Goal: Information Seeking & Learning: Learn about a topic

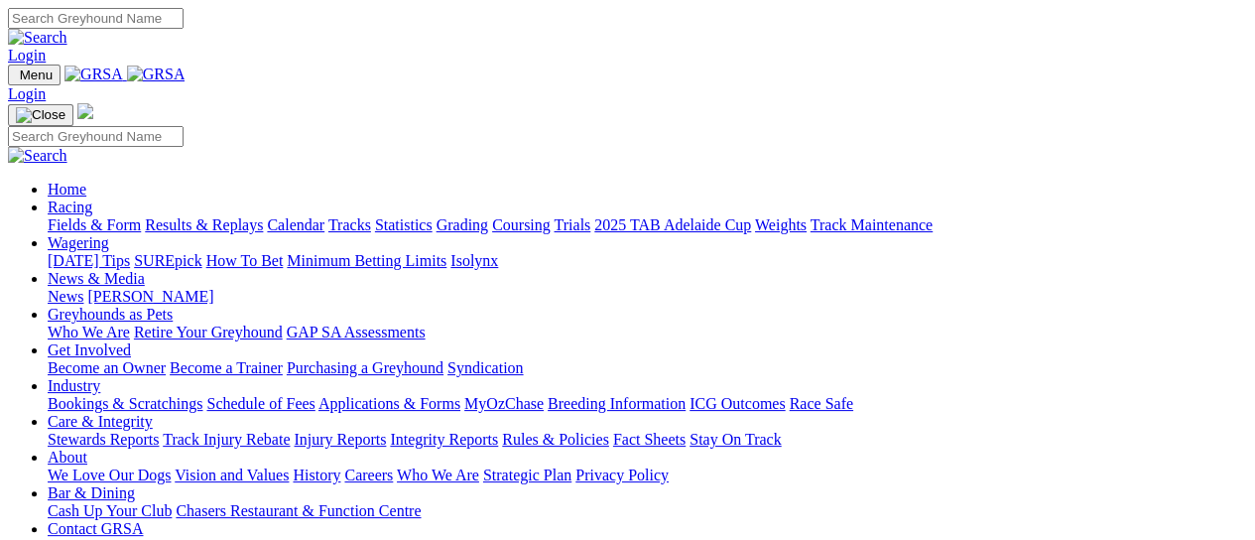
click at [263, 216] on link "Results & Replays" at bounding box center [204, 224] width 118 height 17
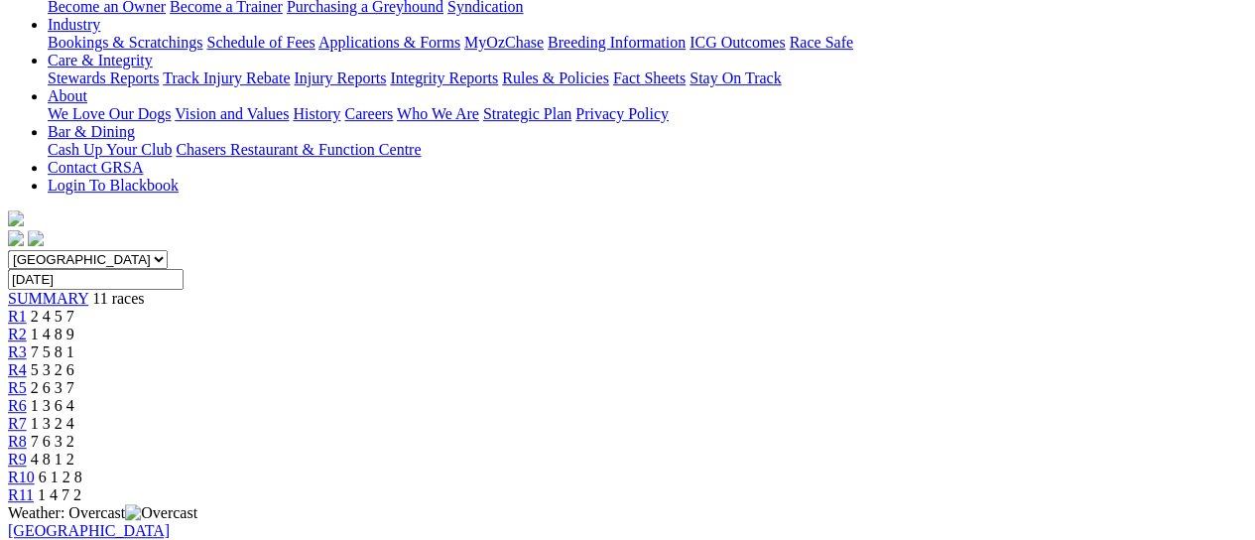
scroll to position [132, 0]
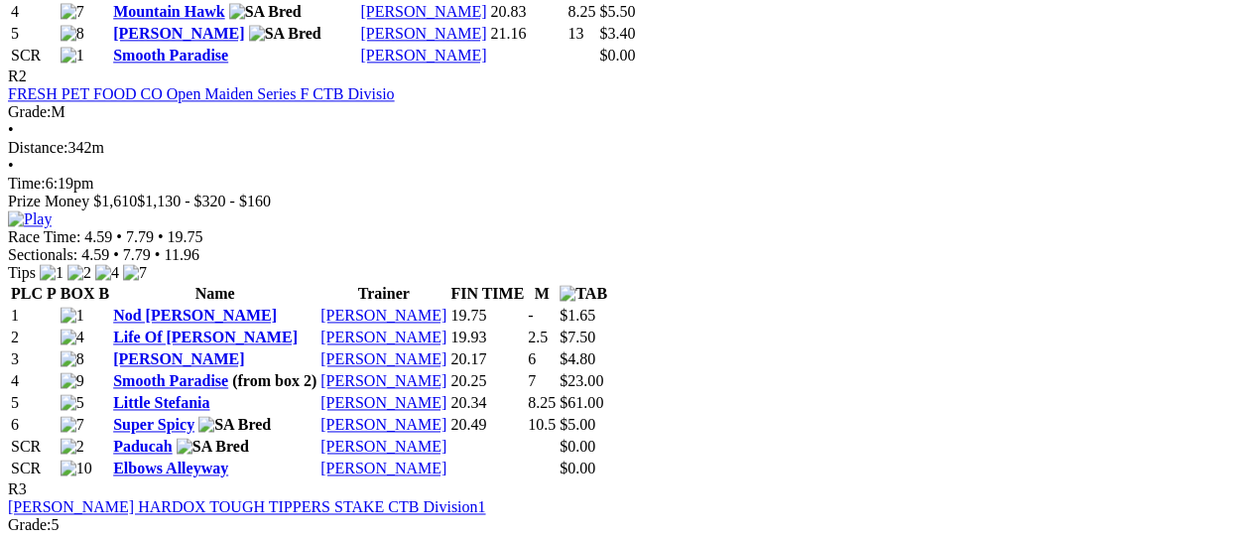
scroll to position [1191, 0]
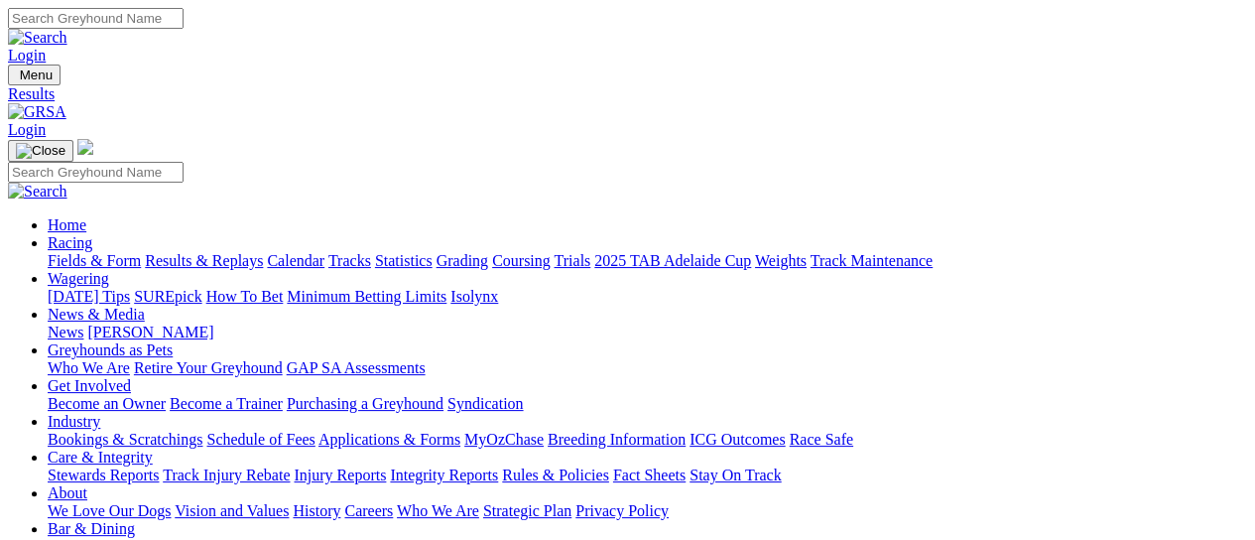
click at [65, 252] on link "Fields & Form" at bounding box center [94, 260] width 93 height 17
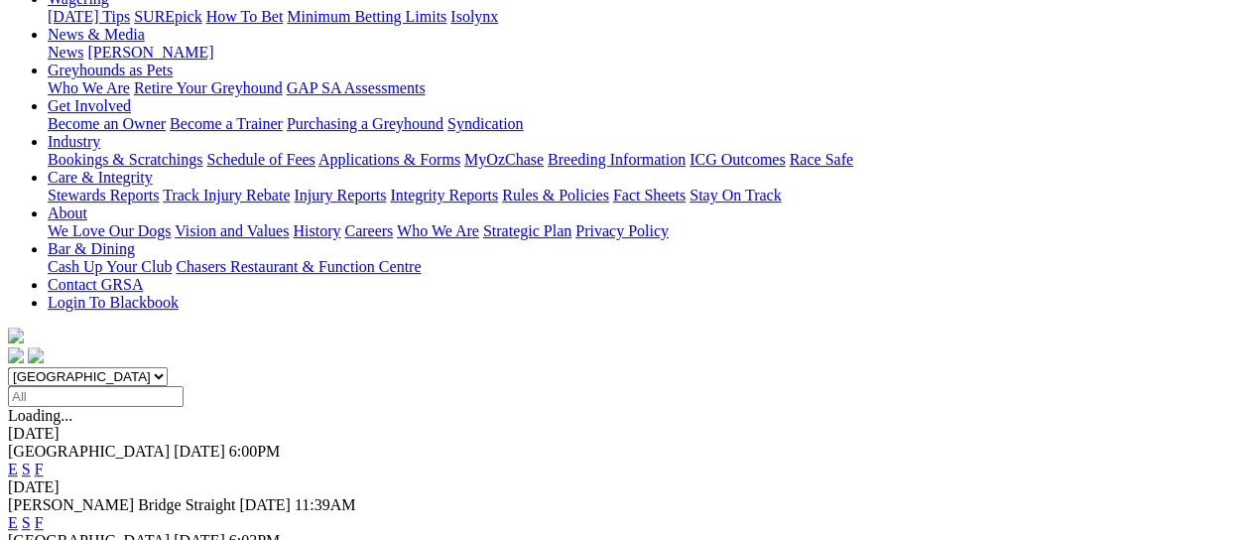
scroll to position [397, 0]
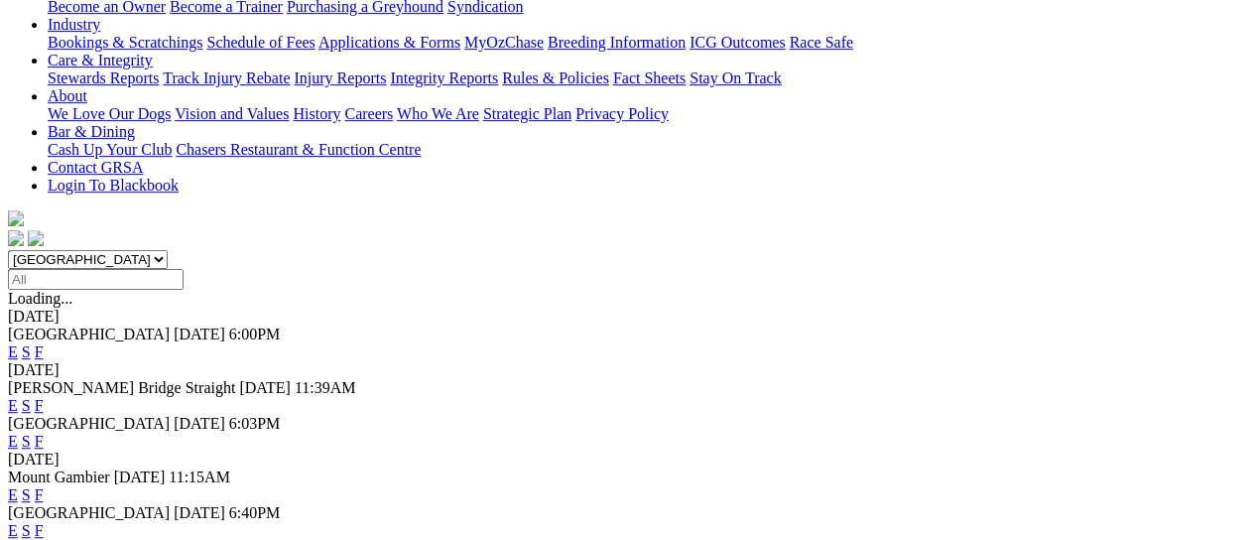
click at [44, 522] on link "F" at bounding box center [39, 530] width 9 height 17
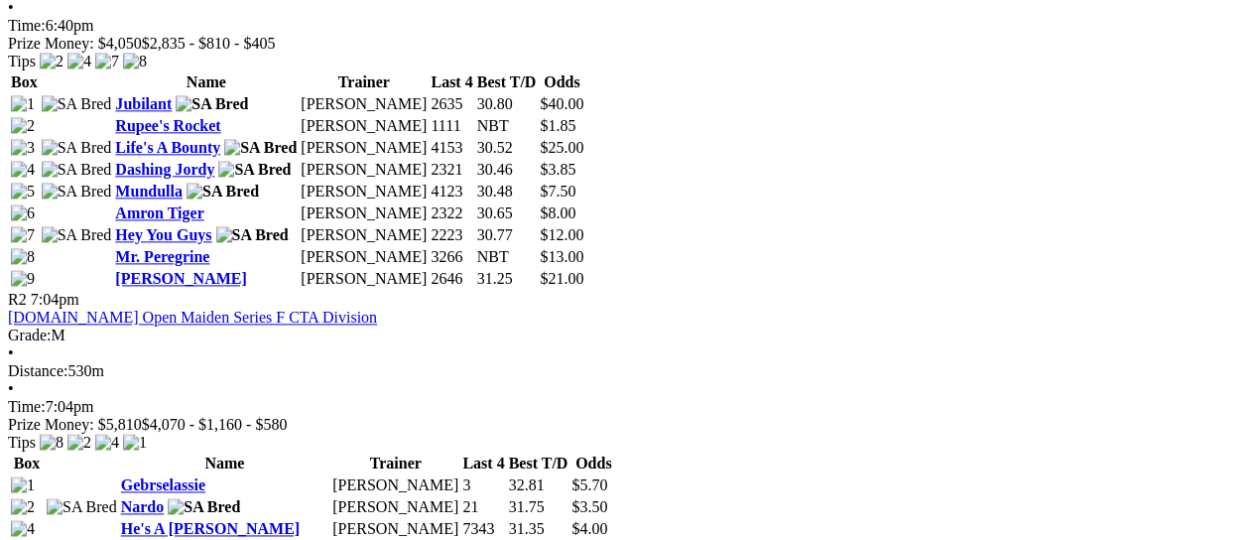
scroll to position [1191, 0]
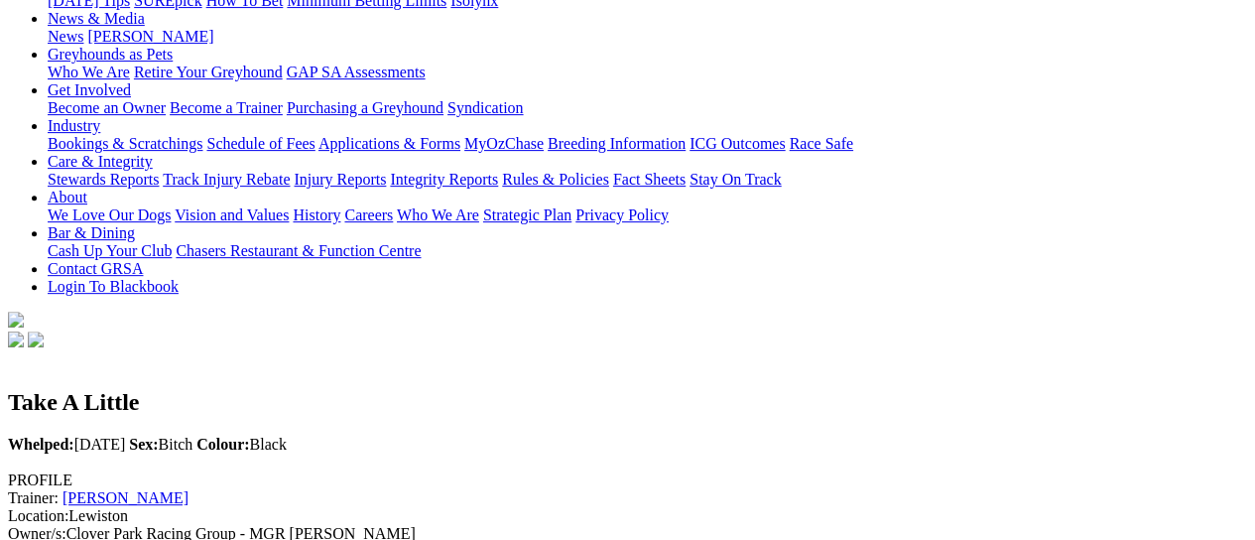
scroll to position [264, 0]
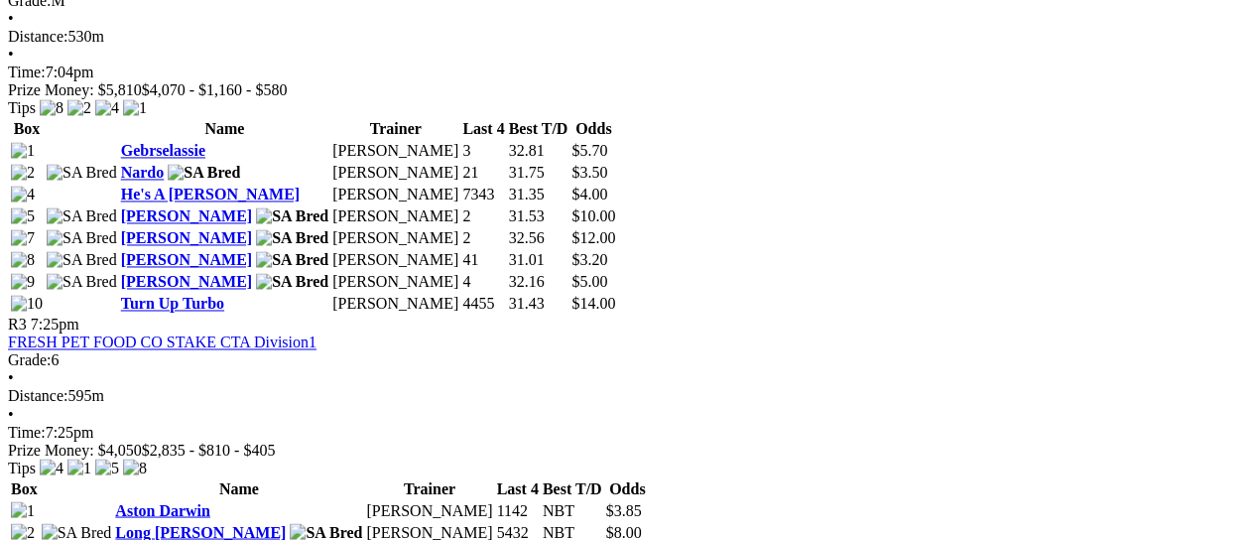
scroll to position [1588, 0]
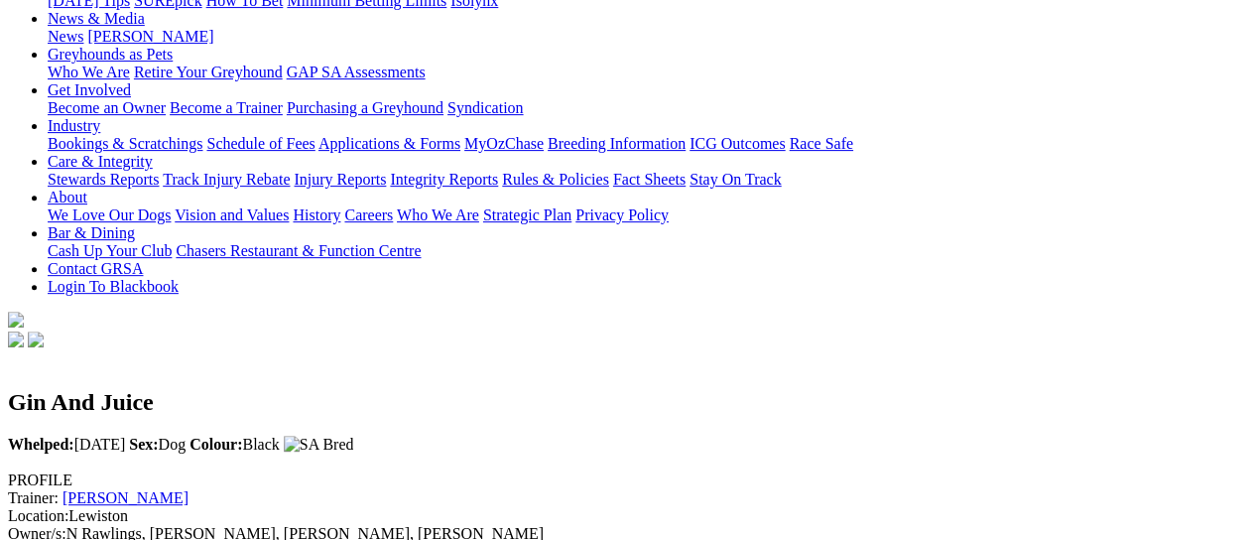
scroll to position [264, 0]
